Goal: Check status: Check status

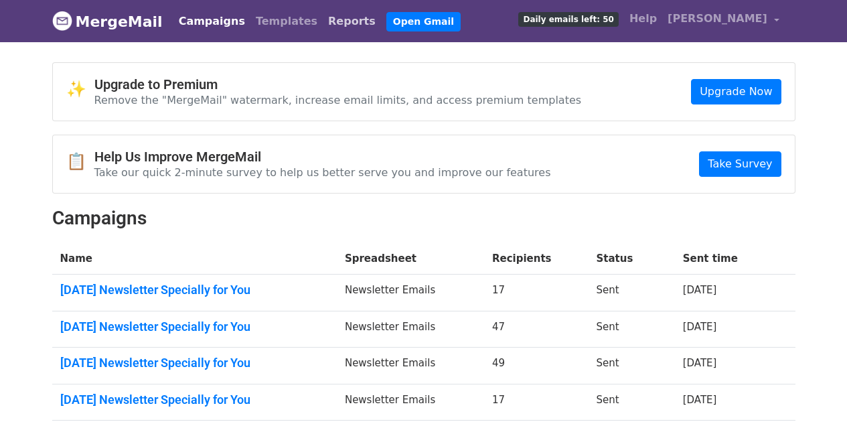
click at [323, 23] on link "Reports" at bounding box center [352, 21] width 58 height 27
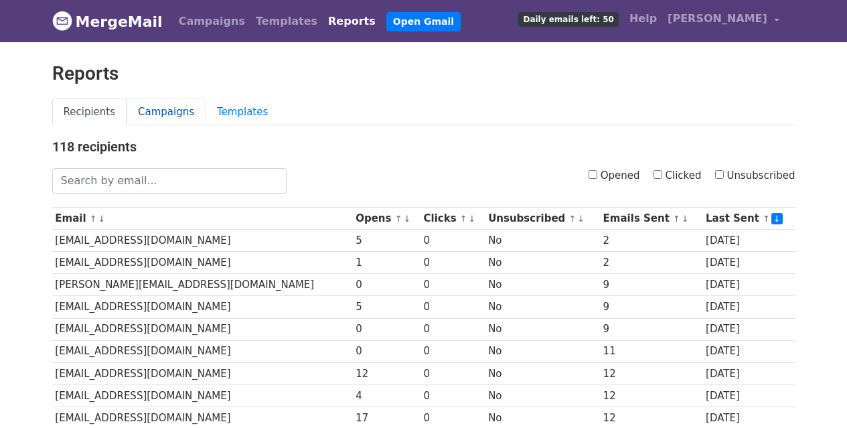
click at [161, 114] on link "Campaigns" at bounding box center [166, 111] width 79 height 27
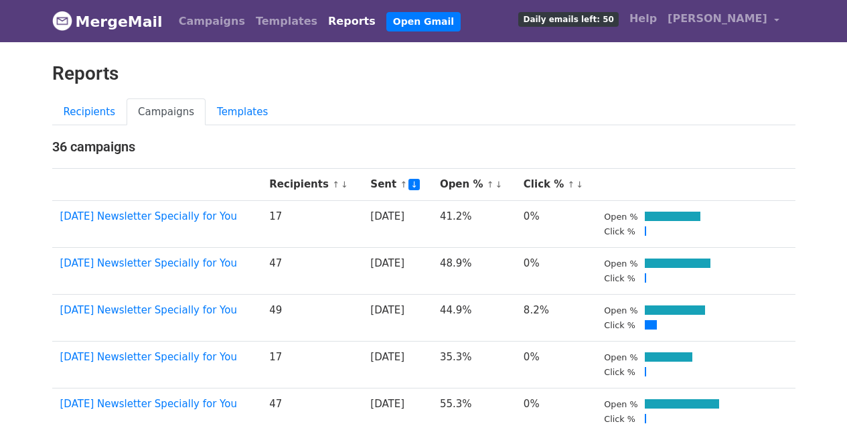
click at [359, 89] on div "Reports" at bounding box center [424, 80] width 764 height 36
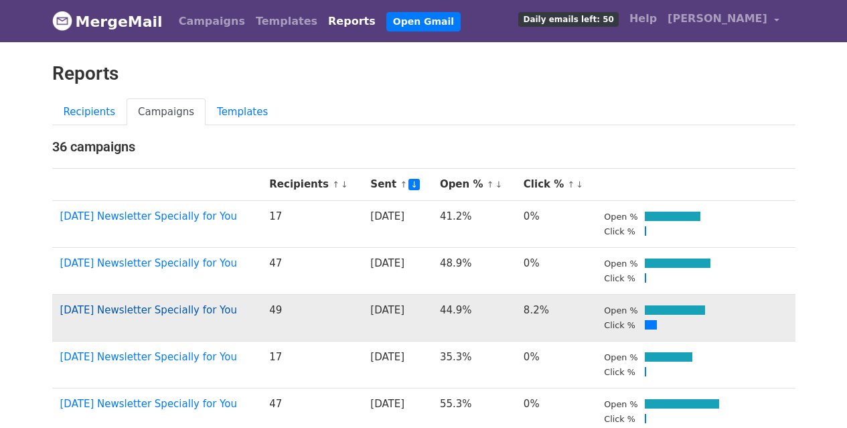
click at [182, 304] on link "June 2025 Newsletter Specially for You" at bounding box center [148, 310] width 177 height 12
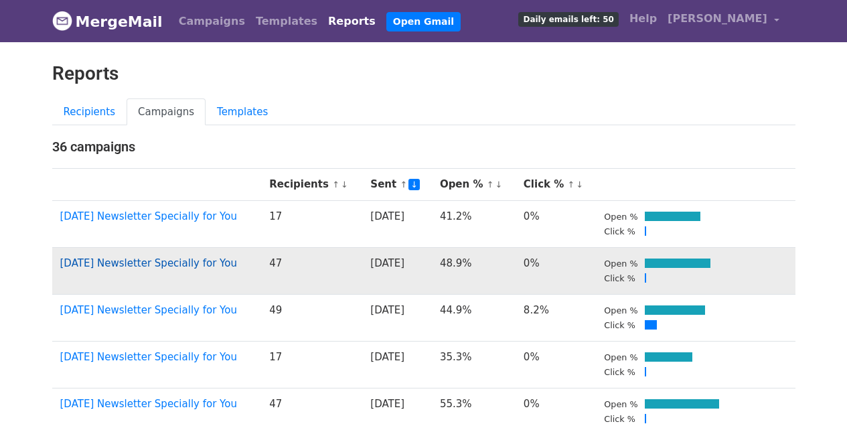
click at [158, 265] on link "June 2025 Newsletter Specially for You" at bounding box center [148, 263] width 177 height 12
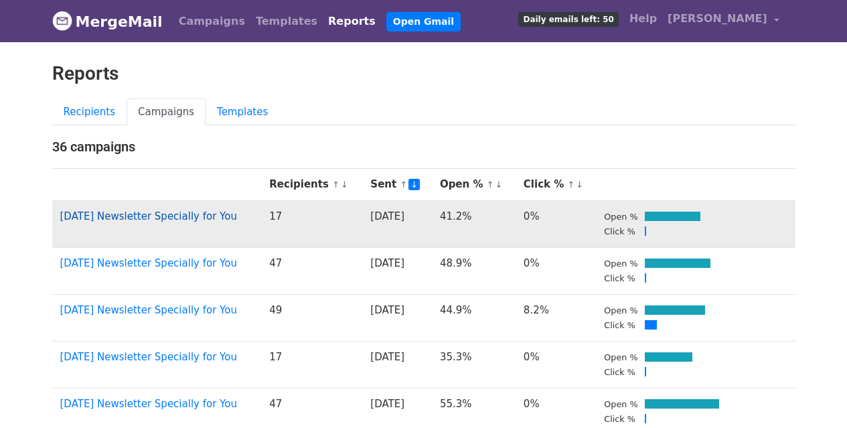
click at [173, 216] on link "June 2025 Newsletter Specially for You" at bounding box center [148, 216] width 177 height 12
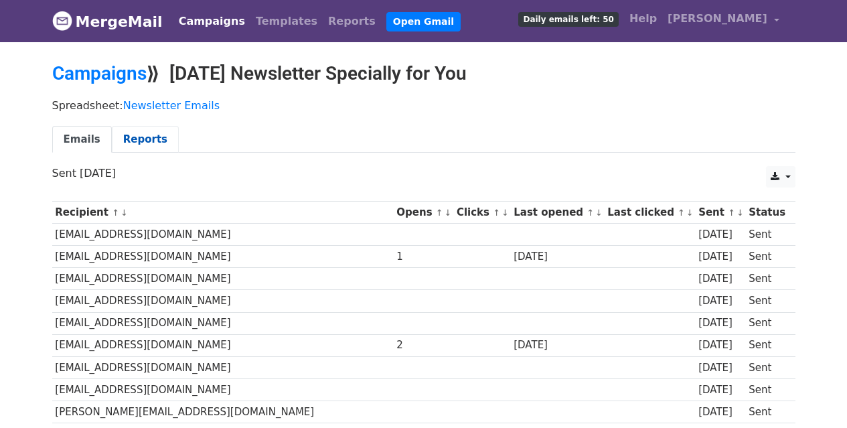
click at [126, 133] on link "Reports" at bounding box center [145, 139] width 67 height 27
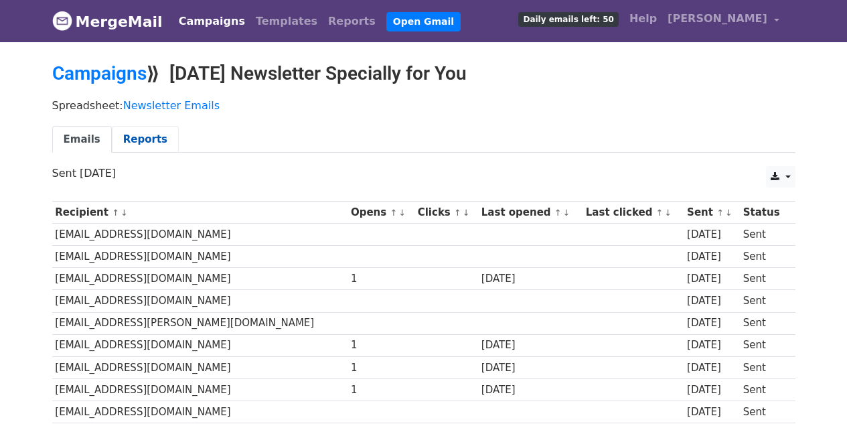
click at [133, 132] on link "Reports" at bounding box center [145, 139] width 67 height 27
click at [131, 136] on link "Reports" at bounding box center [145, 139] width 67 height 27
